Goal: Task Accomplishment & Management: Use online tool/utility

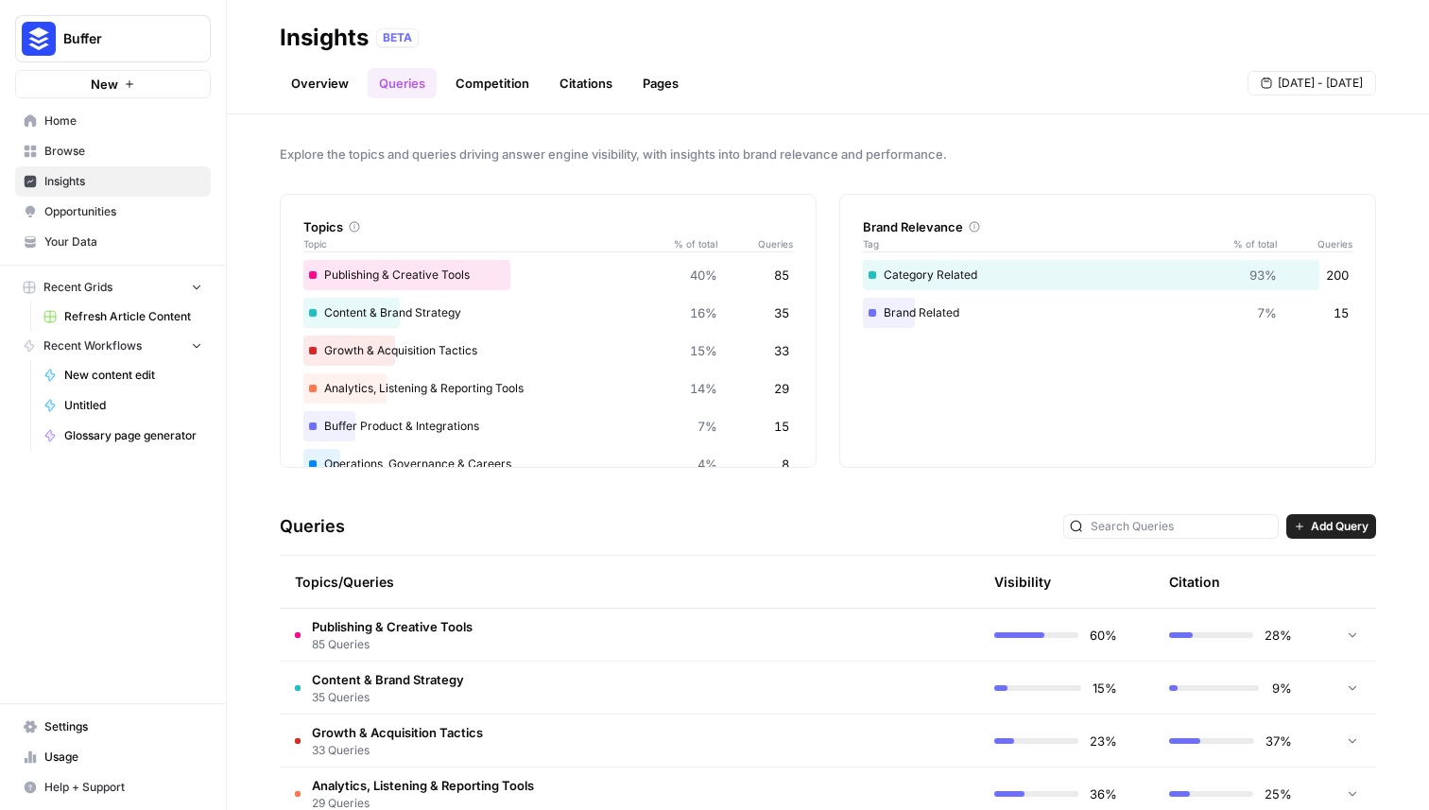
click at [133, 316] on span "Refresh Article Content" at bounding box center [133, 316] width 138 height 17
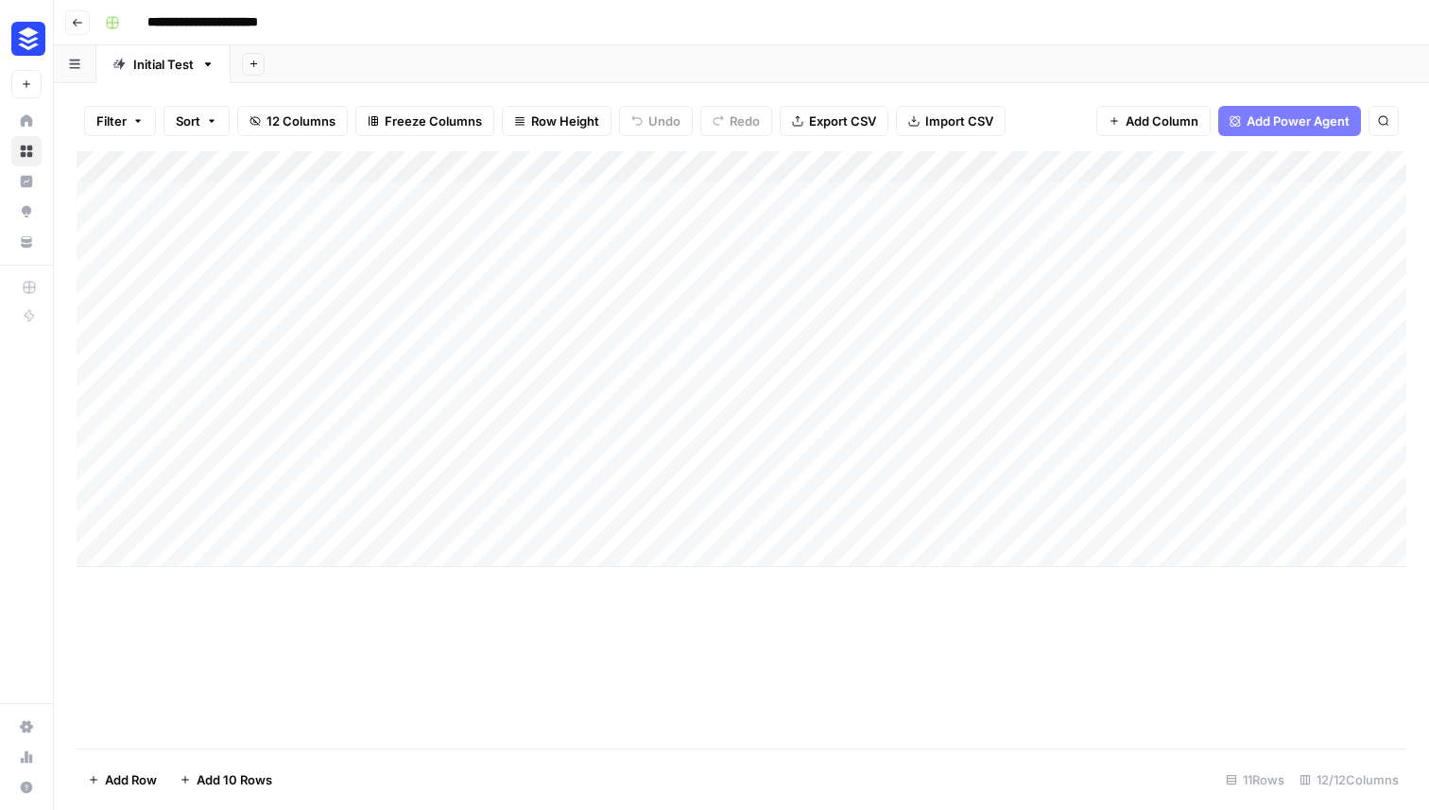
click at [497, 263] on div "Add Column" at bounding box center [742, 359] width 1330 height 416
click at [531, 264] on div "Add Column" at bounding box center [742, 359] width 1330 height 416
click at [837, 258] on div "Add Column" at bounding box center [742, 359] width 1330 height 416
click at [1096, 260] on div "Add Column" at bounding box center [742, 359] width 1330 height 416
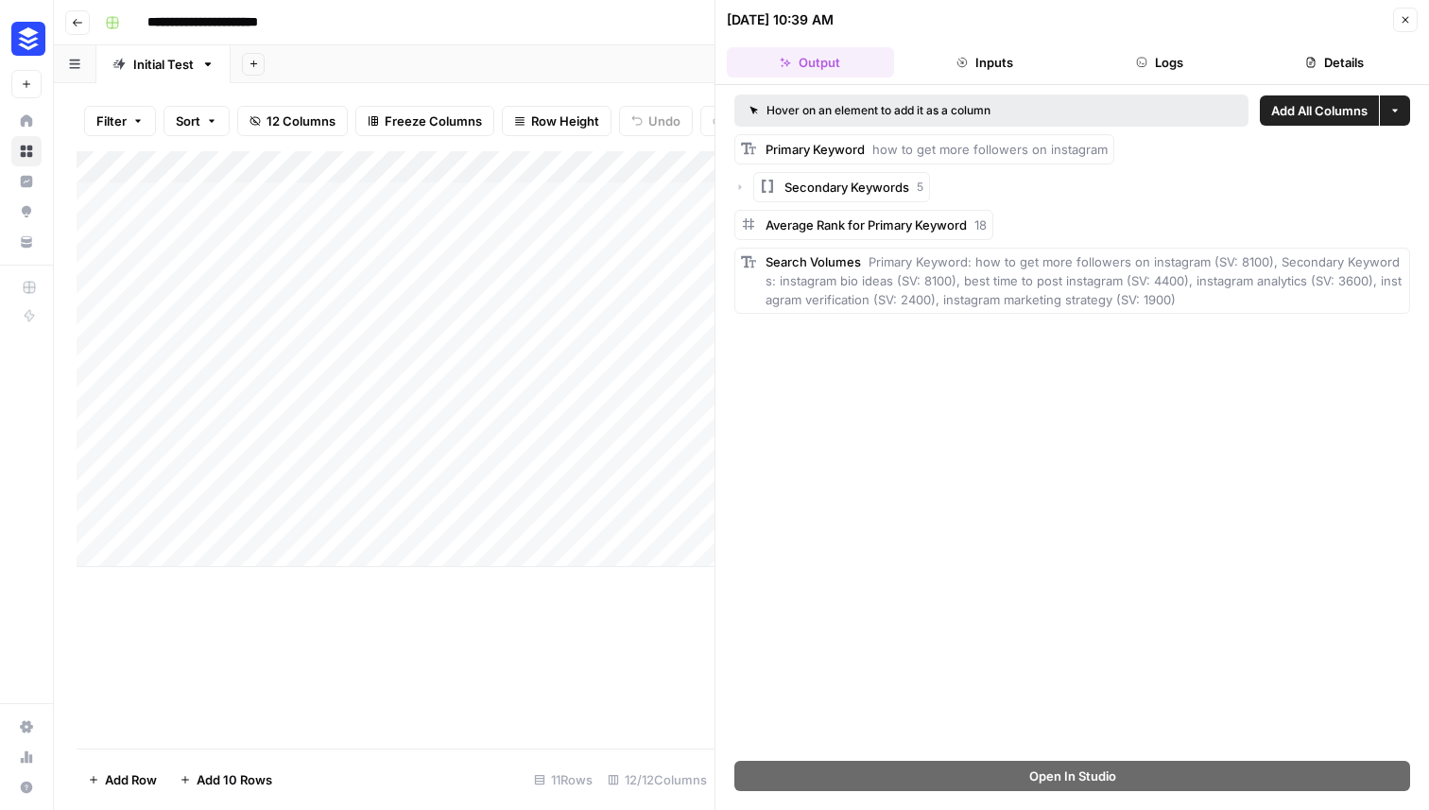
click at [523, 622] on div "Add Column" at bounding box center [396, 449] width 638 height 597
click at [1400, 24] on icon "button" at bounding box center [1404, 19] width 11 height 11
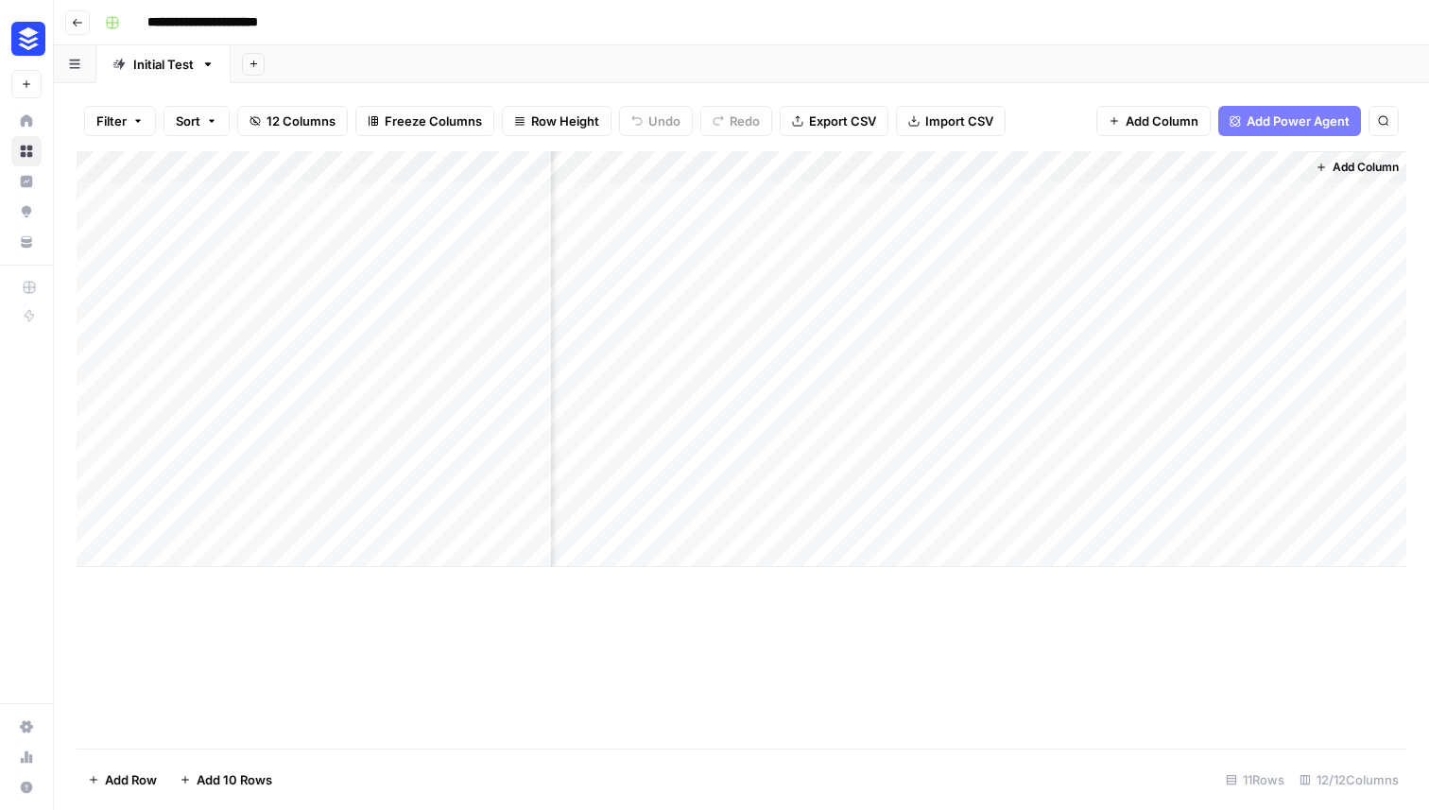
scroll to position [0, 2026]
